Goal: Check status

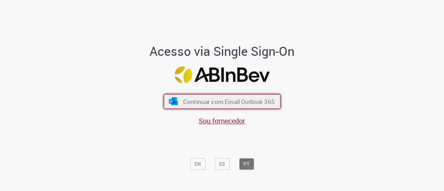
click at [229, 104] on span "Continuar com Email Outlook 365" at bounding box center [229, 101] width 92 height 8
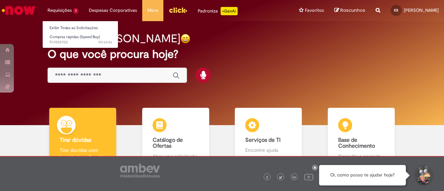
click at [70, 16] on li "Requisições 1 Exibir Todas as Solicitações Compras rápidas (Speed Buy) 9d atrás…" at bounding box center [62, 10] width 41 height 21
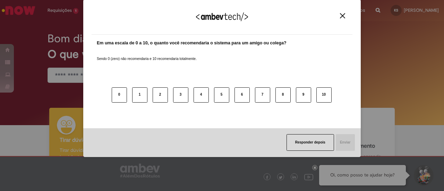
click at [345, 15] on button "Close" at bounding box center [342, 16] width 9 height 6
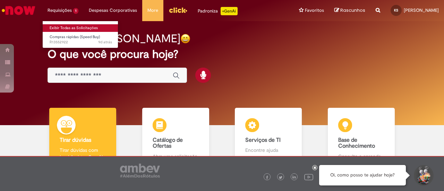
click at [67, 26] on link "Exibir Todas as Solicitações" at bounding box center [81, 28] width 76 height 8
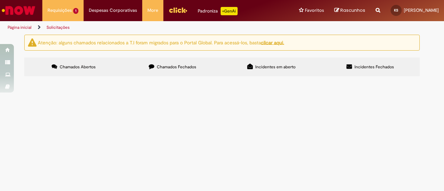
click at [0, 0] on span "Contratação de tradução simultânea inglês/português para consultoria do program…" at bounding box center [0, 0] width 0 height 0
click at [315, 120] on main "Solicitações Atenção: alguns chamados relacionados a T.I foram migrados para o …" at bounding box center [222, 112] width 444 height 157
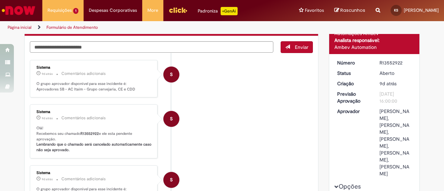
scroll to position [69, 0]
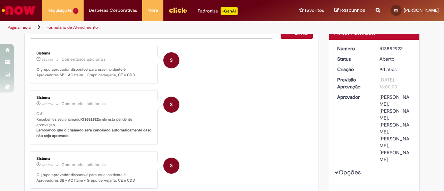
drag, startPoint x: 78, startPoint y: 117, endPoint x: 98, endPoint y: 119, distance: 19.9
click at [98, 119] on p "Olá! Recebemos seu chamado R13552922 e ele esta pendente aprovação. Lembrando q…" at bounding box center [93, 124] width 115 height 27
copy p "R13552922"
